Goal: Transaction & Acquisition: Download file/media

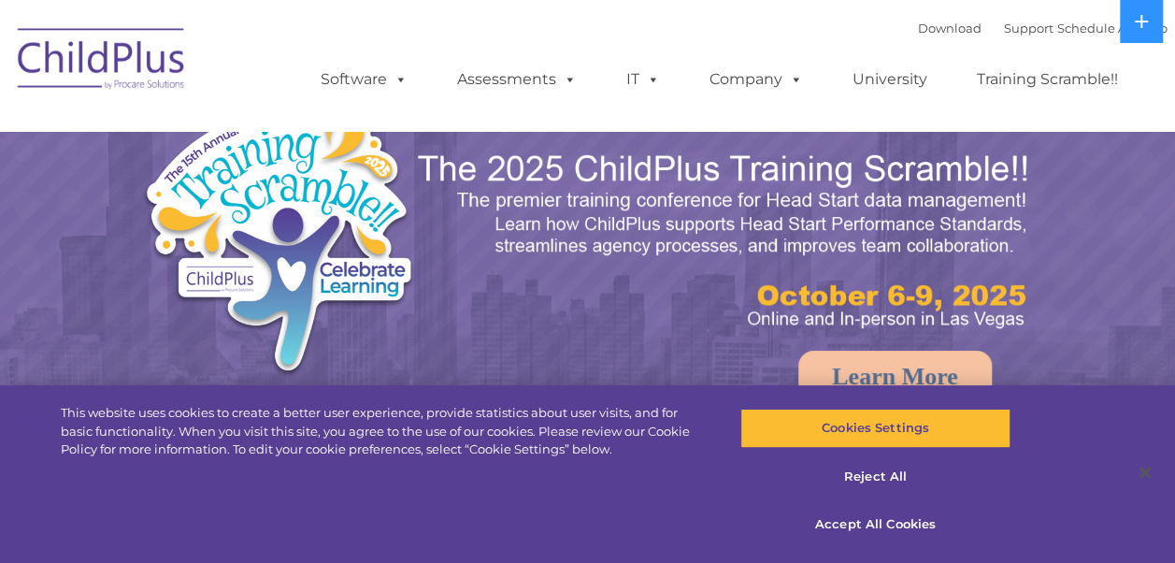
select select "MEDIUM"
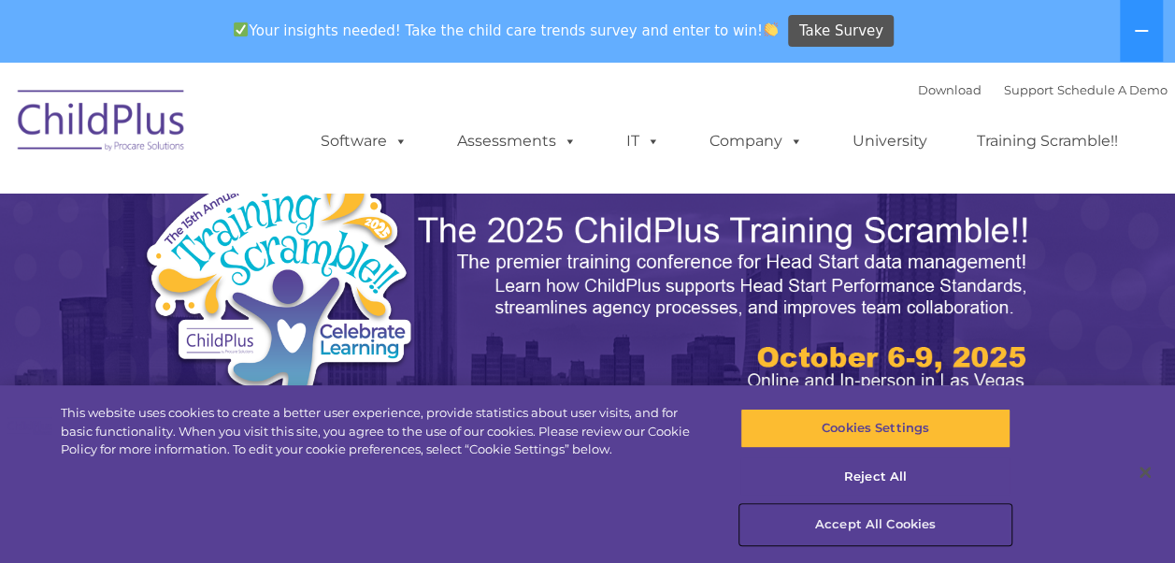
click at [906, 527] on button "Accept All Cookies" at bounding box center [875, 524] width 270 height 39
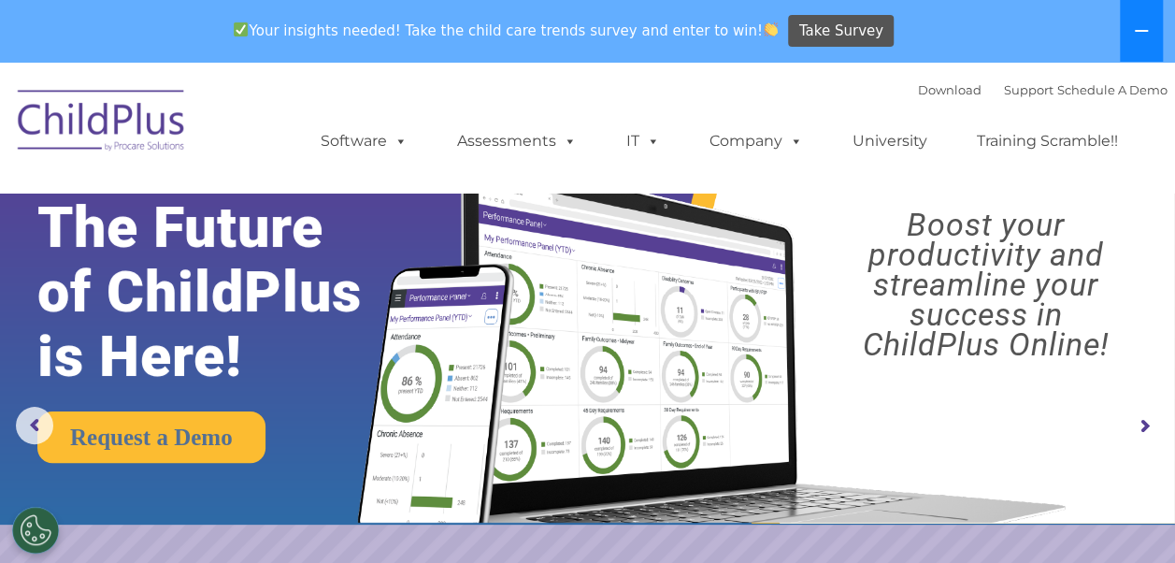
click at [1139, 21] on button at bounding box center [1140, 31] width 43 height 62
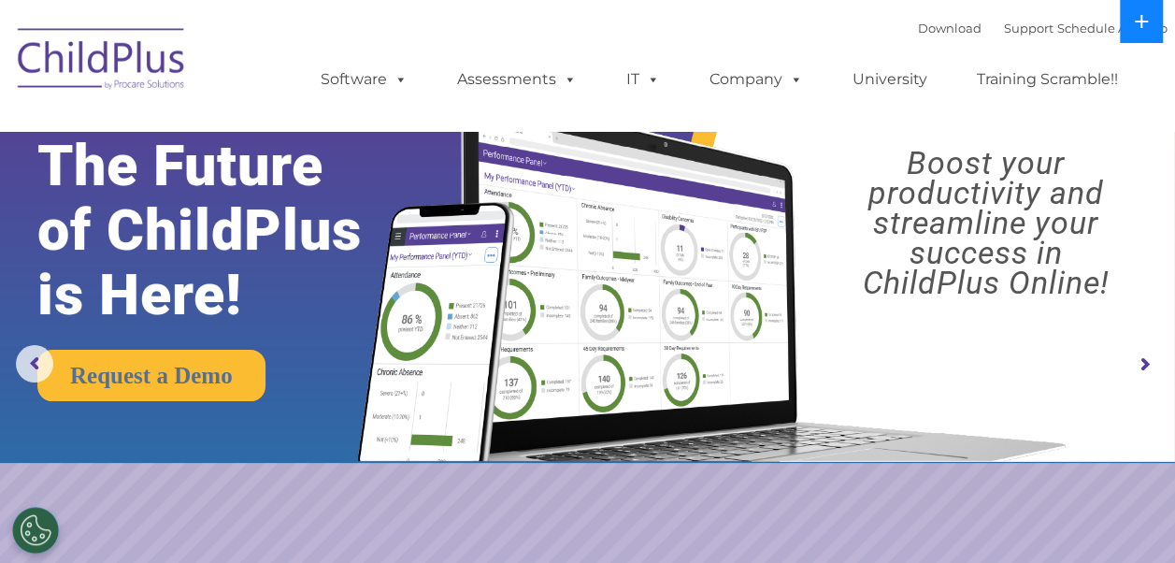
click at [1139, 21] on icon at bounding box center [1140, 21] width 13 height 13
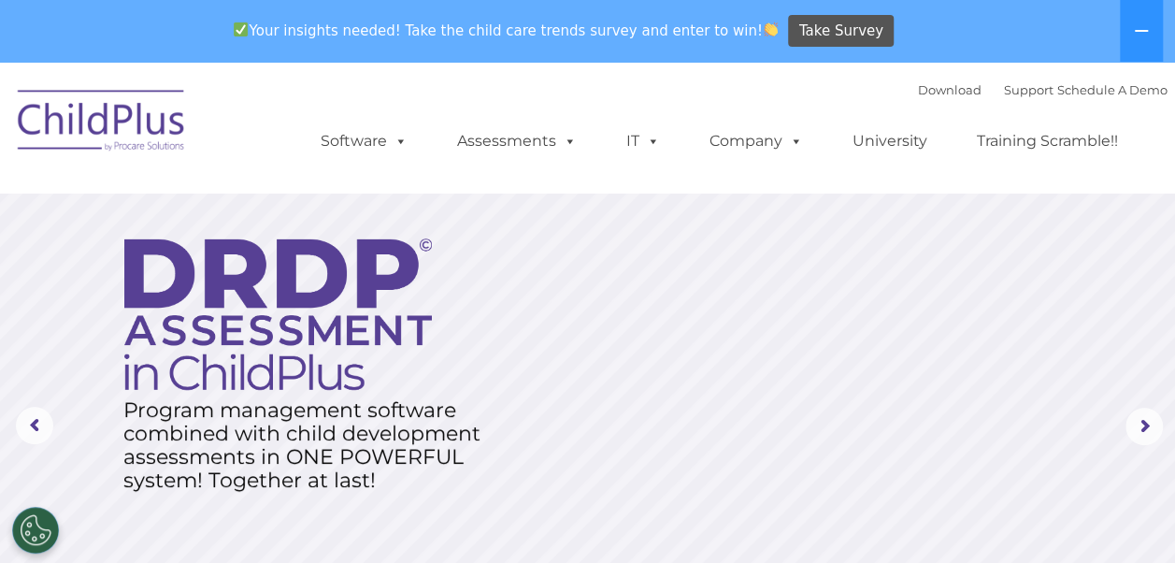
click at [62, 114] on img at bounding box center [101, 123] width 187 height 93
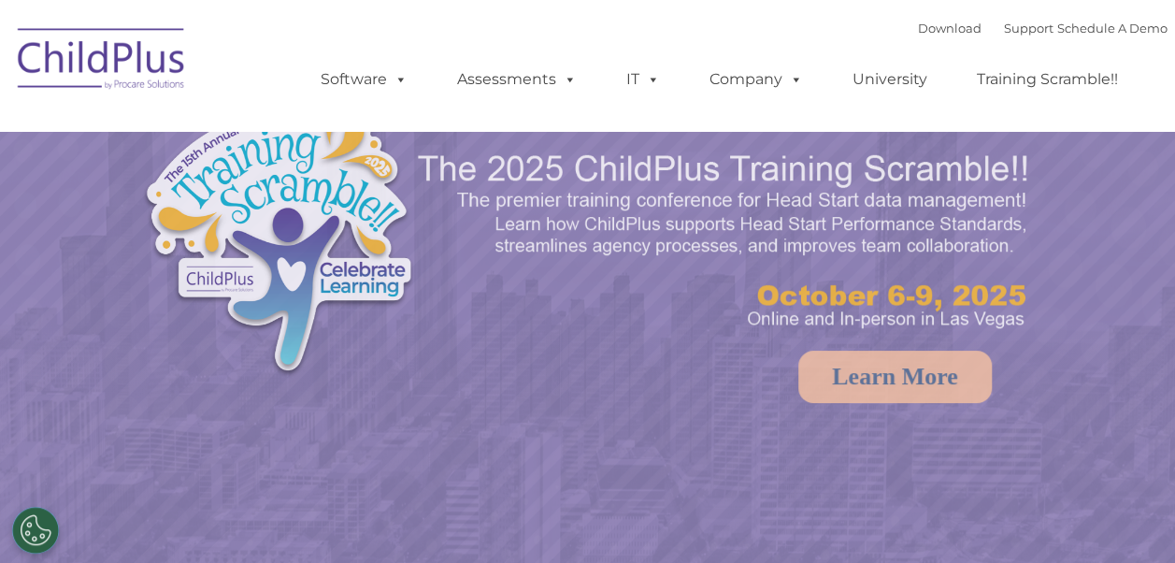
select select "MEDIUM"
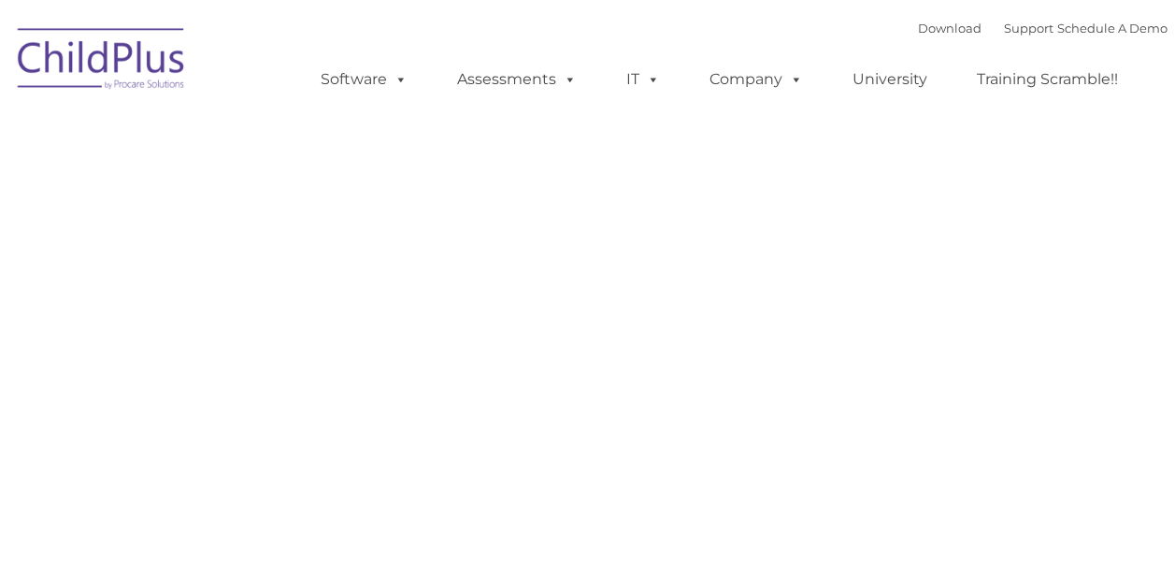
type input ""
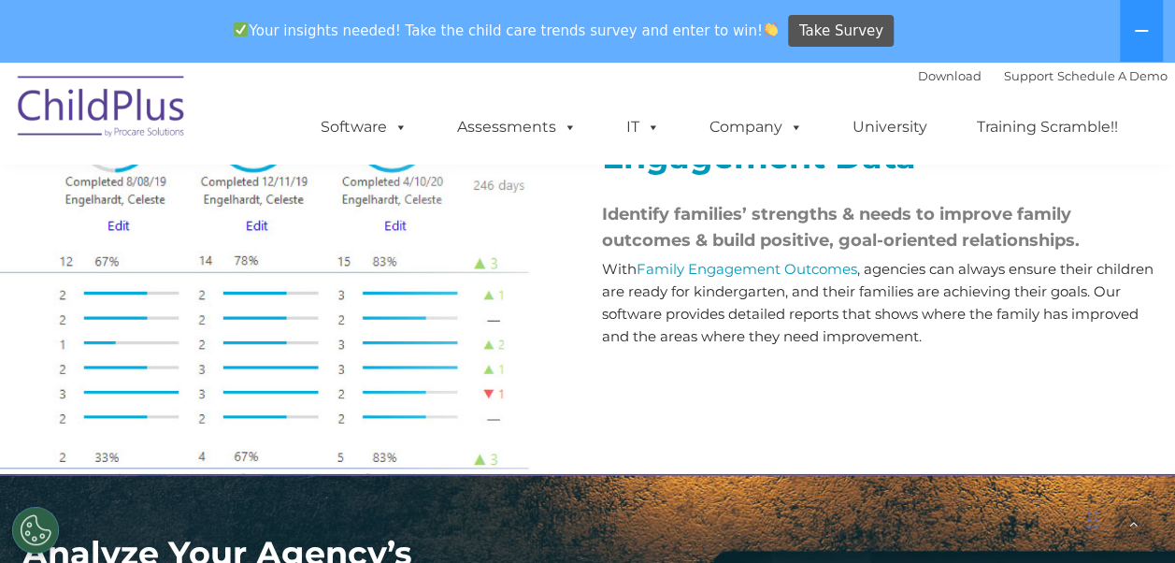
scroll to position [2302, 0]
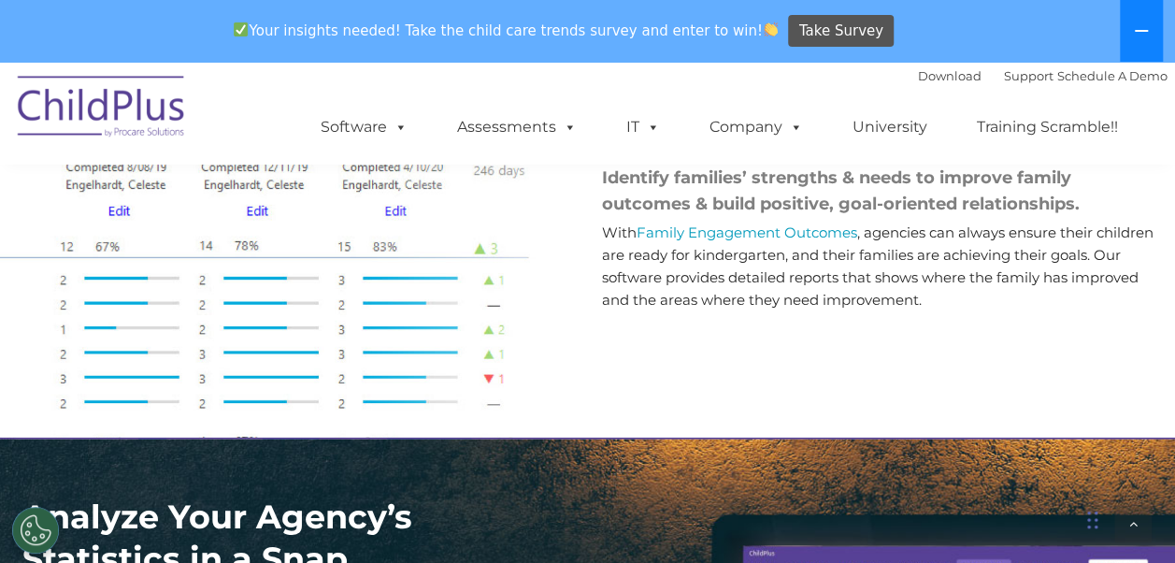
click at [1149, 43] on button at bounding box center [1140, 31] width 43 height 62
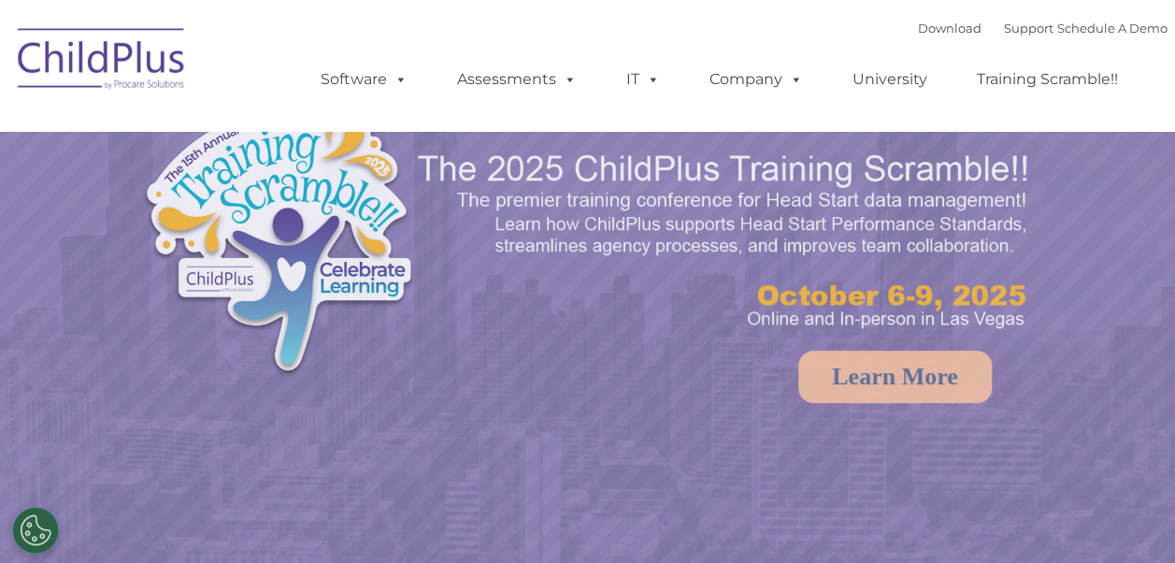
select select "MEDIUM"
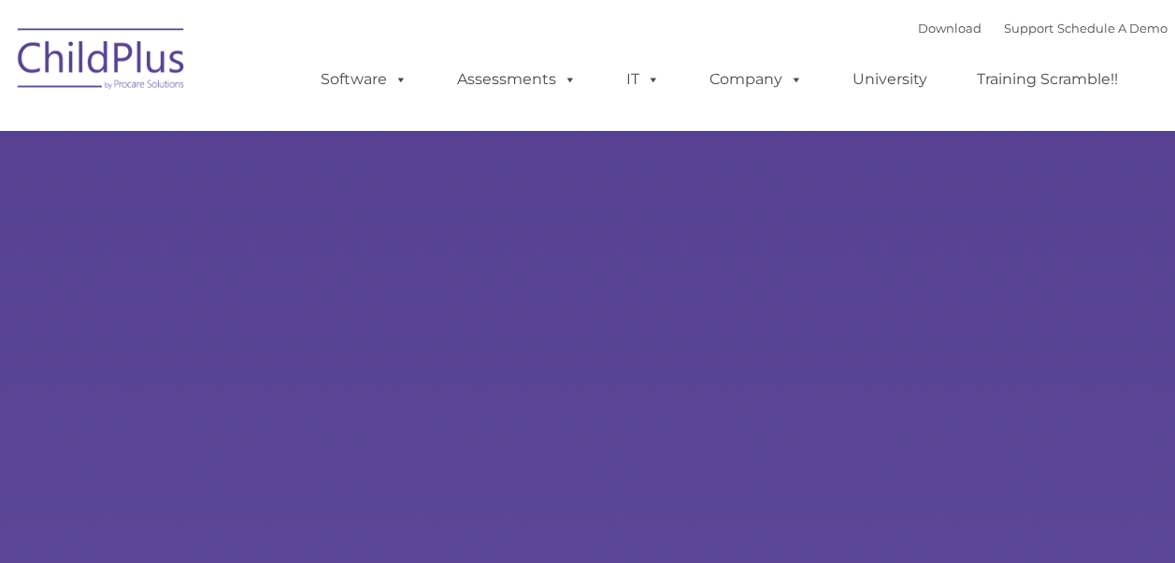
type input ""
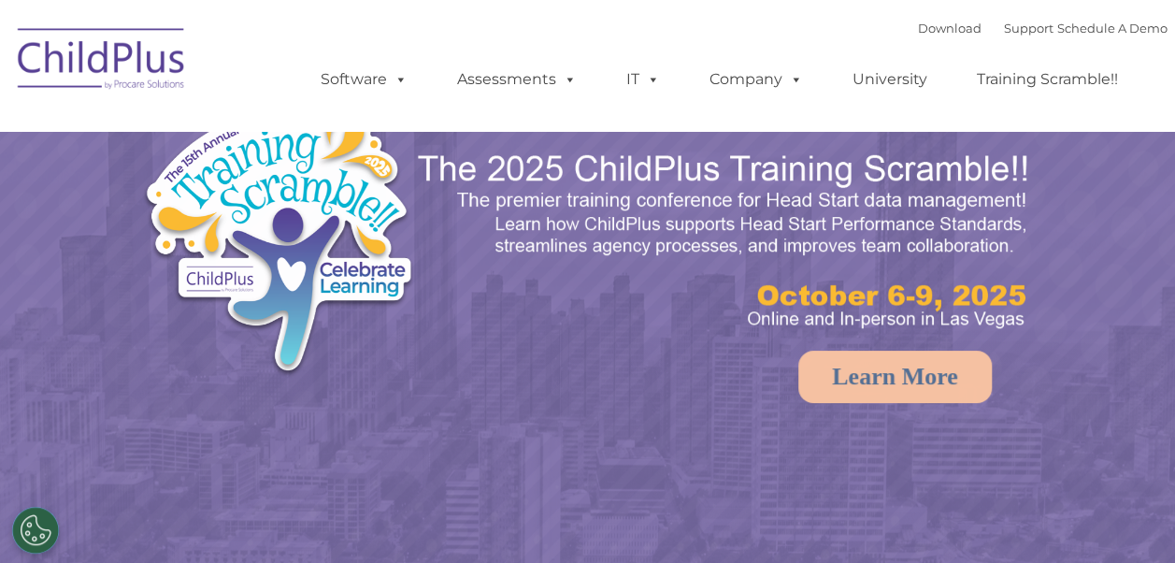
select select "MEDIUM"
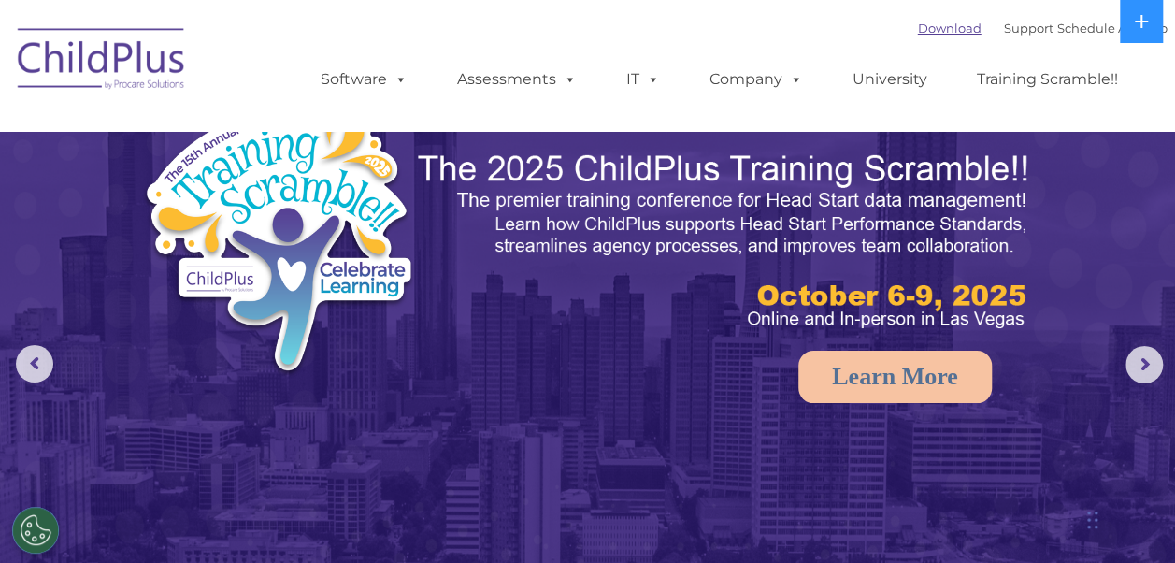
click at [933, 36] on link "Download" at bounding box center [950, 28] width 64 height 15
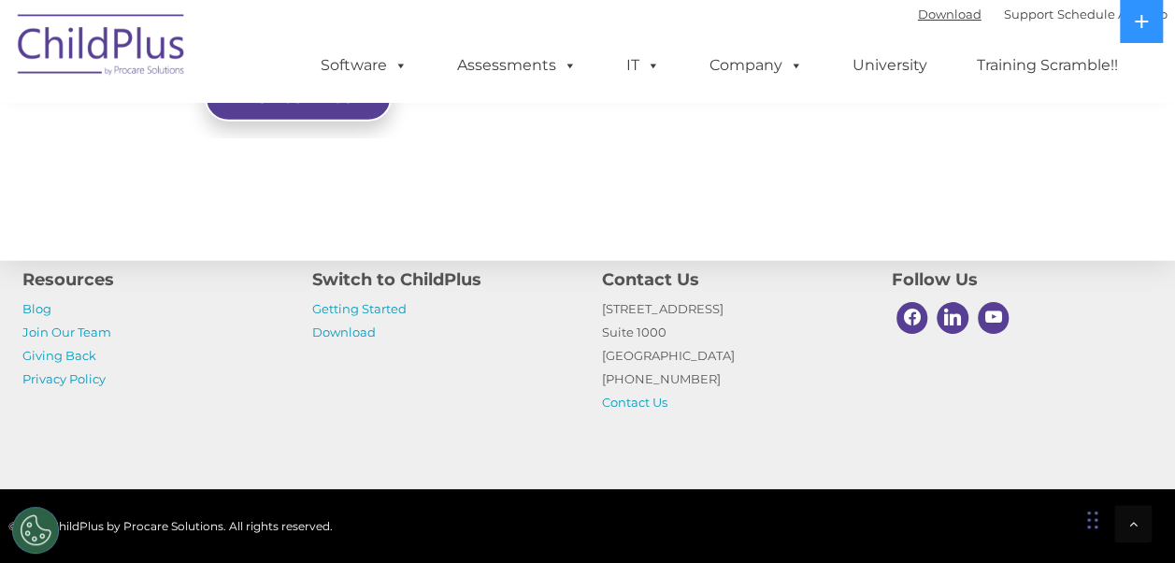
scroll to position [2282, 0]
